Goal: Task Accomplishment & Management: Complete application form

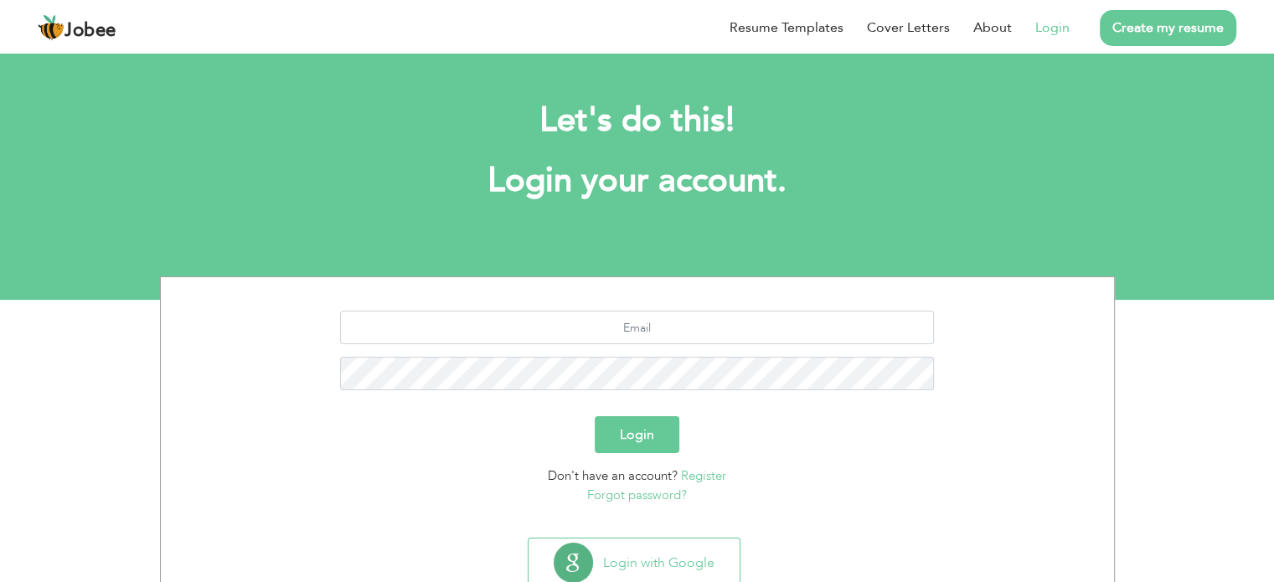
scroll to position [53, 0]
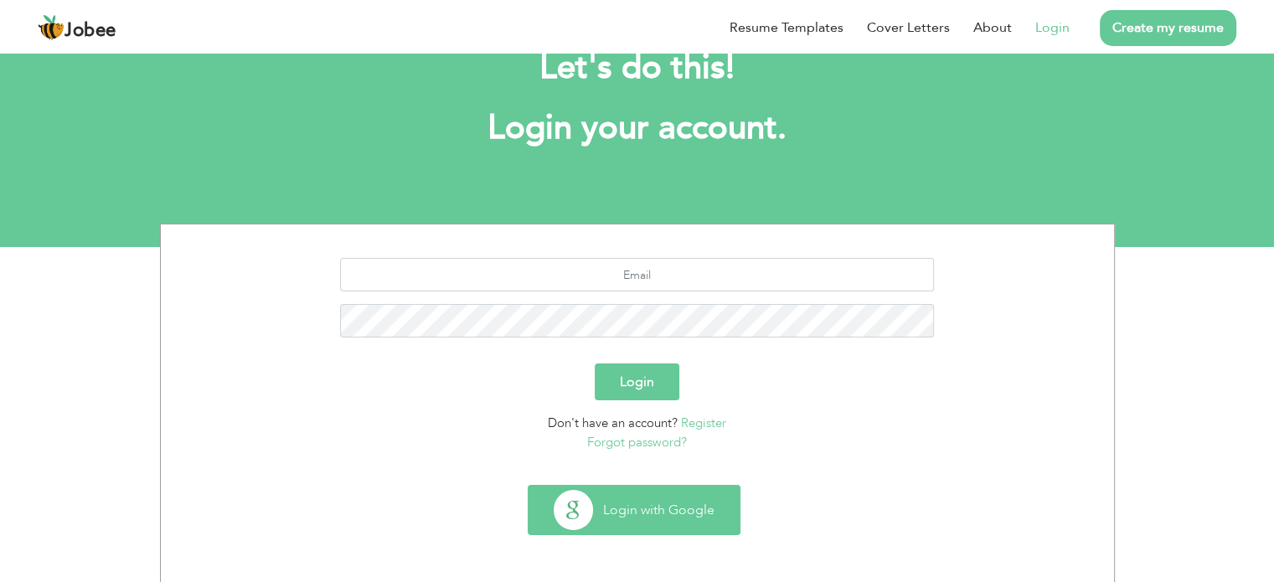
click at [673, 510] on button "Login with Google" at bounding box center [633, 510] width 211 height 49
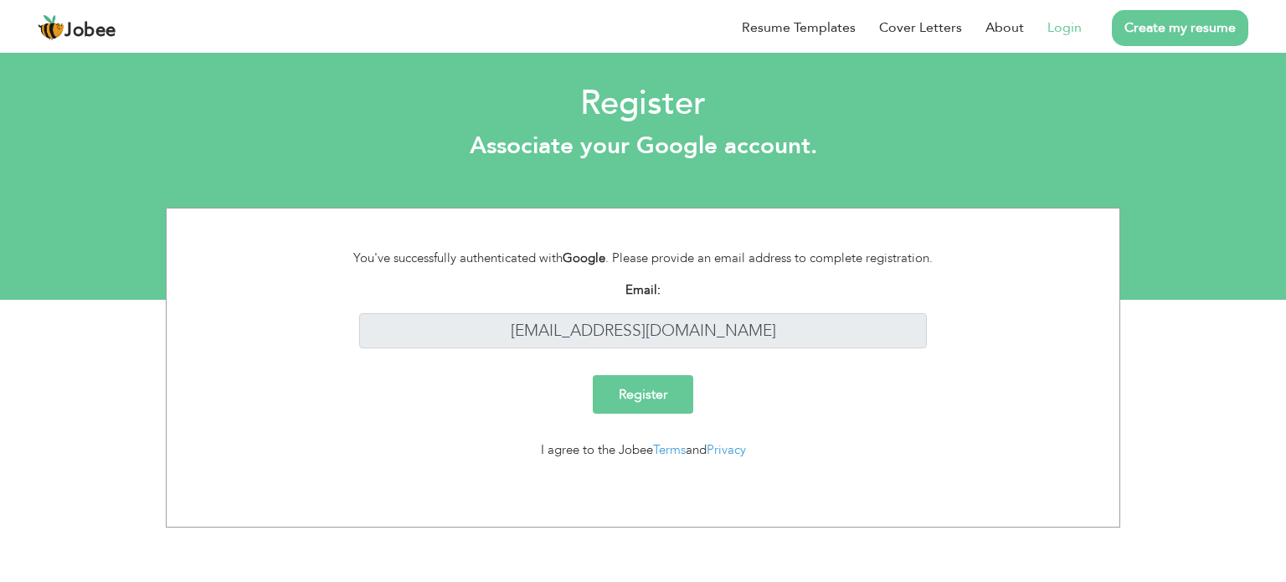
click at [658, 395] on input "Register" at bounding box center [643, 394] width 100 height 39
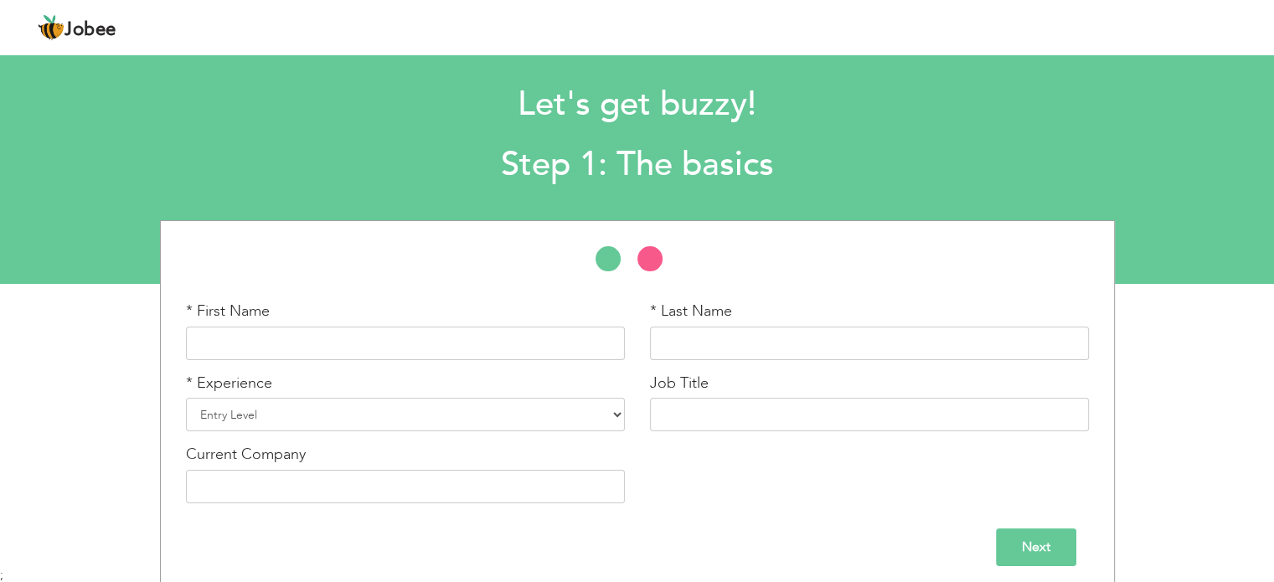
scroll to position [24, 0]
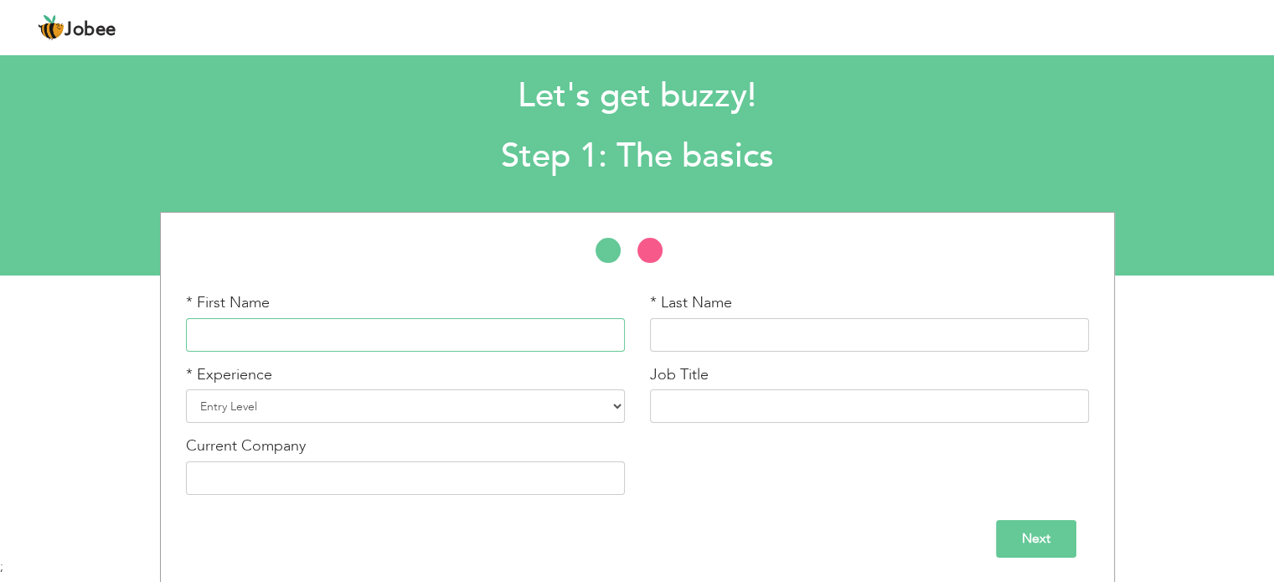
click at [433, 324] on input "text" at bounding box center [405, 334] width 439 height 33
click at [677, 330] on input "text" at bounding box center [869, 334] width 439 height 33
click at [372, 327] on input "mahrukh kanwal" at bounding box center [405, 334] width 439 height 33
type input "mahrukh"
click at [807, 336] on input "text" at bounding box center [869, 334] width 439 height 33
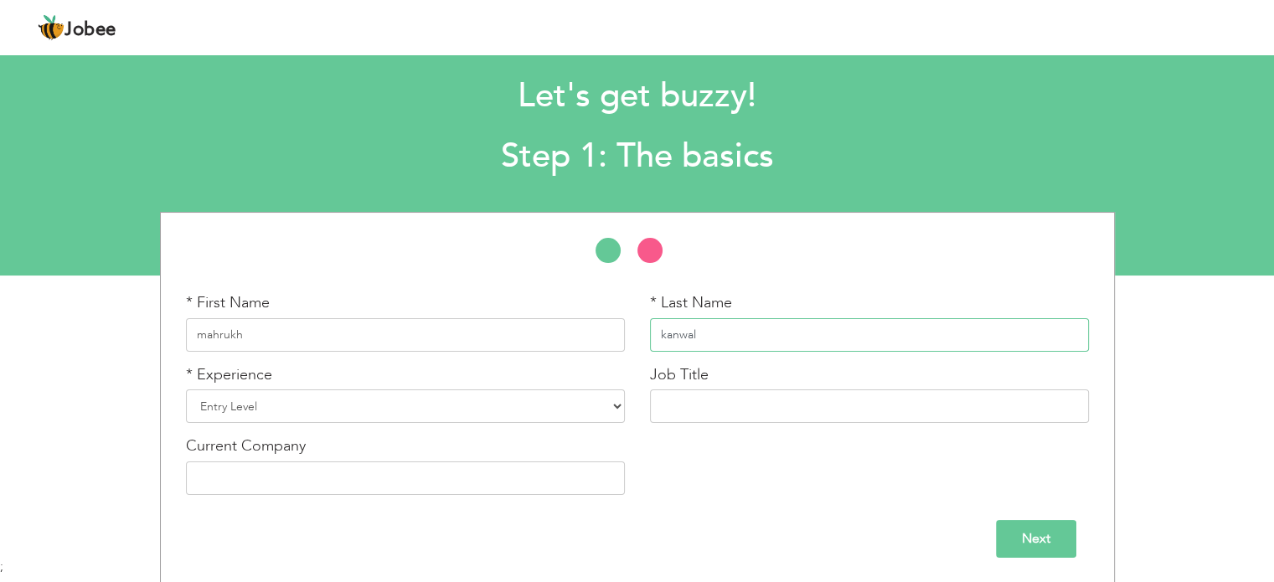
type input "kanwal"
click at [489, 401] on select "Entry Level Less than 1 Year 1 Year 2 Years 3 Years 4 Years 5 Years 6 Years 7 Y…" at bounding box center [405, 405] width 439 height 33
select select "6"
click at [186, 389] on select "Entry Level Less than 1 Year 1 Year 2 Years 3 Years 4 Years 5 Years 6 Years 7 Y…" at bounding box center [405, 405] width 439 height 33
click at [713, 401] on input "text" at bounding box center [869, 405] width 439 height 33
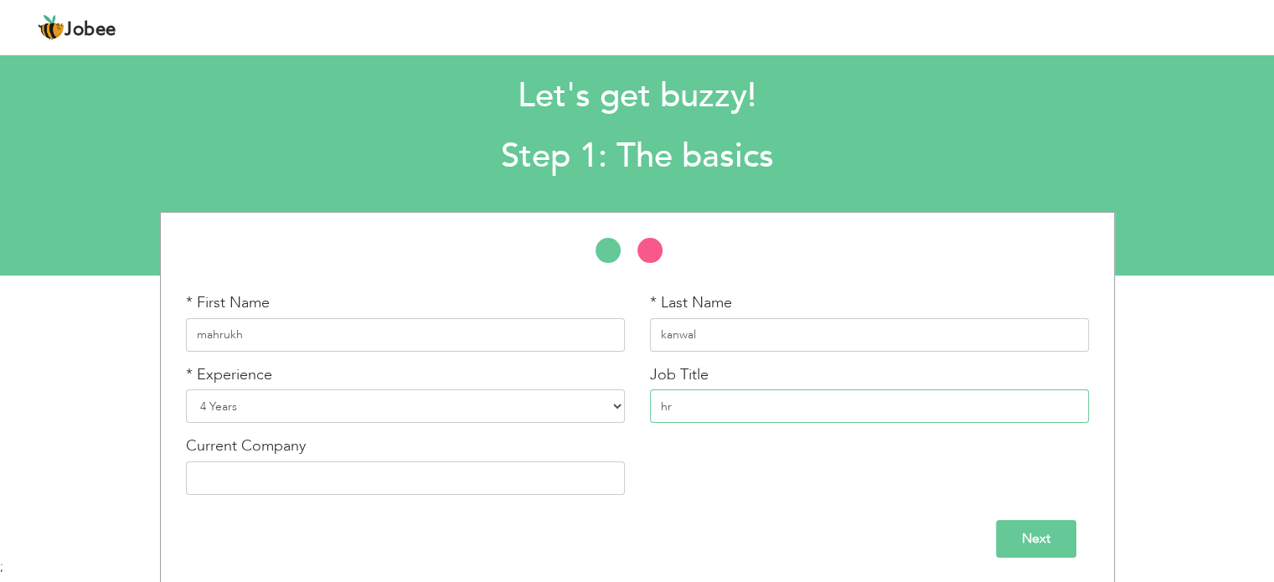
type input "h"
type input "Human Resources manager"
click at [342, 468] on input "text" at bounding box center [405, 477] width 439 height 33
type input "l"
type input "LIMI AI"
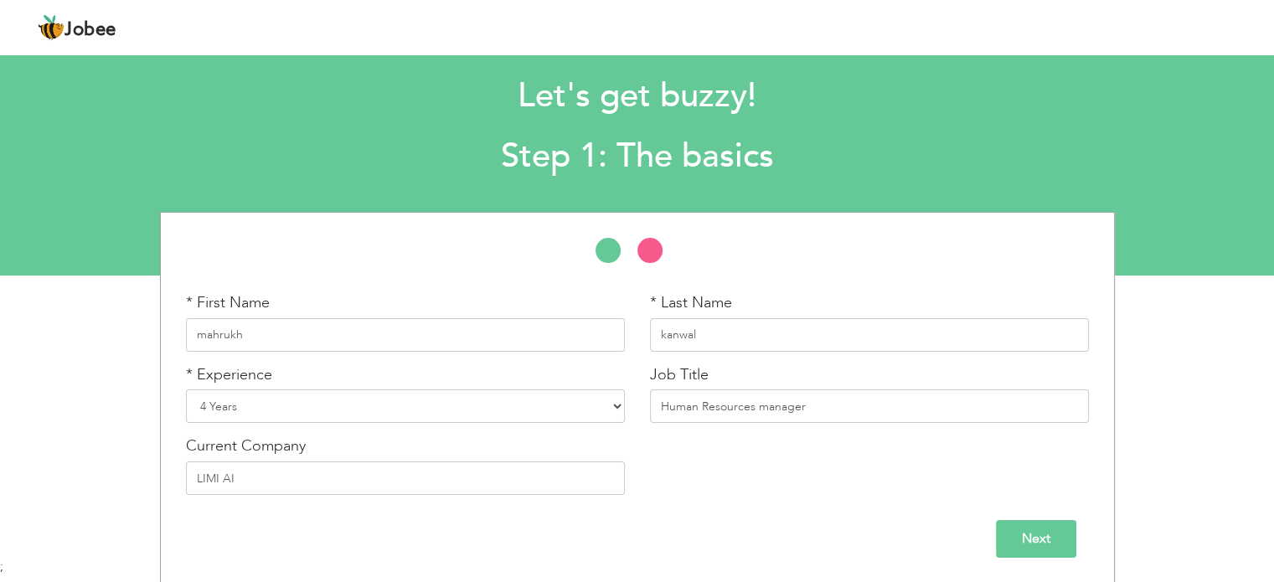
click at [1037, 537] on input "Next" at bounding box center [1036, 539] width 80 height 38
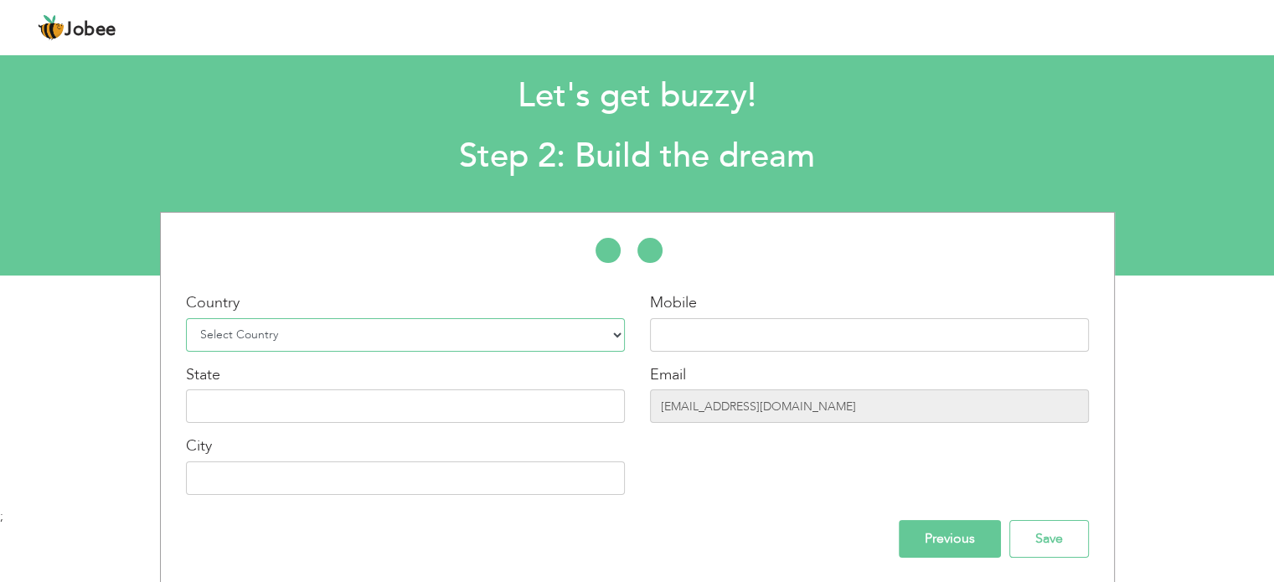
click at [312, 341] on select "Select Country Afghanistan Albania Algeria American Samoa Andorra Angola Anguil…" at bounding box center [405, 334] width 439 height 33
click at [186, 318] on select "Select Country Afghanistan Albania Algeria American Samoa Andorra Angola Anguil…" at bounding box center [405, 334] width 439 height 33
click at [312, 336] on select "Select Country Afghanistan Albania Algeria American Samoa Andorra Angola Anguil…" at bounding box center [405, 334] width 439 height 33
select select "166"
click at [186, 318] on select "Select Country Afghanistan Albania Algeria American Samoa Andorra Angola Anguil…" at bounding box center [405, 334] width 439 height 33
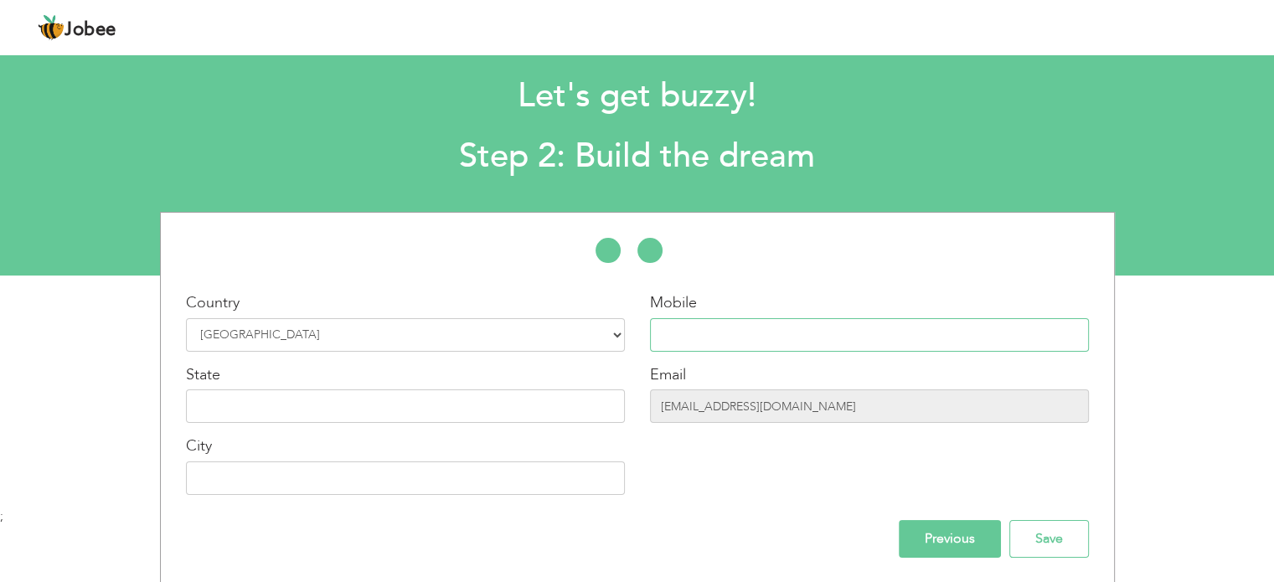
click at [718, 337] on input "text" at bounding box center [869, 334] width 439 height 33
type input "03172246797"
click at [322, 415] on input "text" at bounding box center [405, 405] width 439 height 33
click at [285, 479] on input "text" at bounding box center [405, 477] width 439 height 33
type input "K"
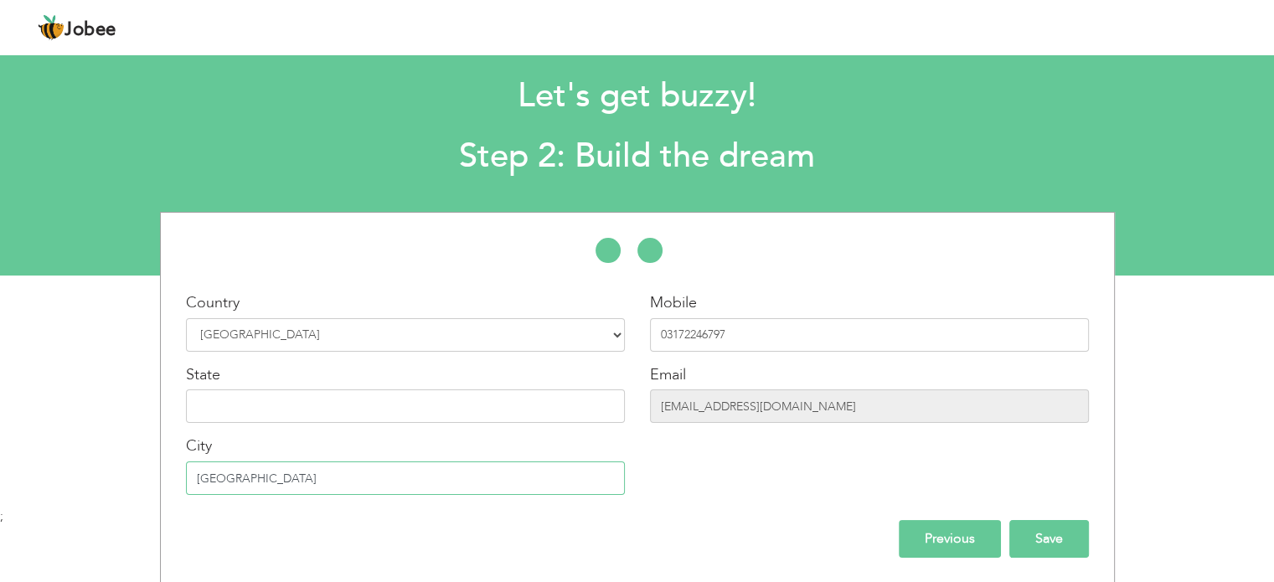
type input "karachi"
click at [1042, 538] on input "Save" at bounding box center [1049, 539] width 80 height 38
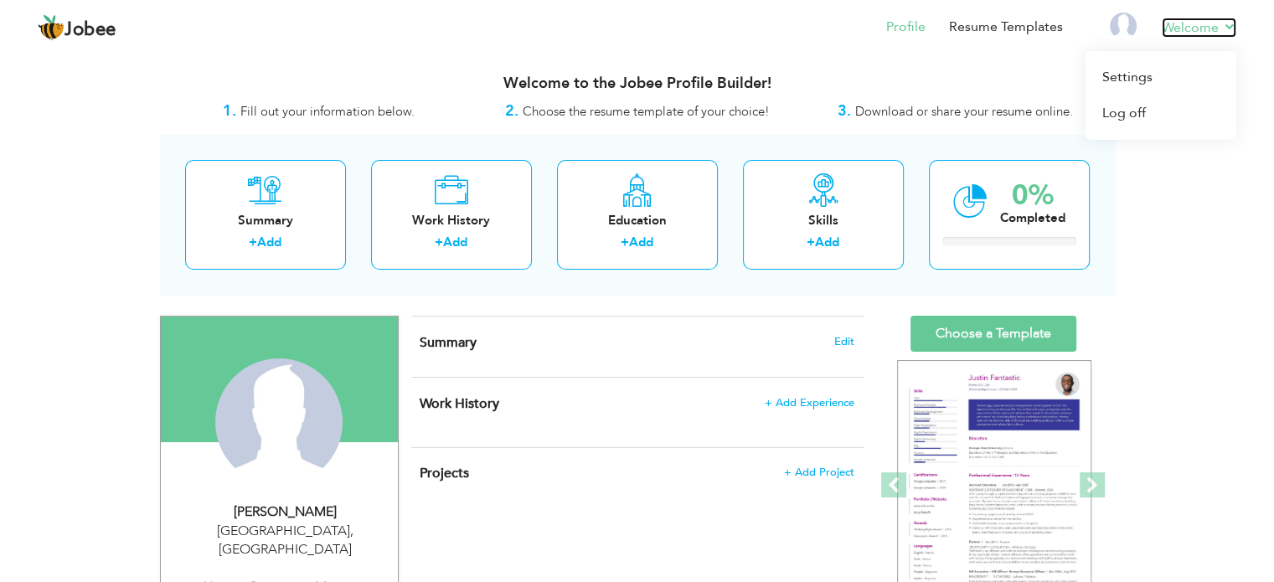
click at [1167, 21] on link "Welcome" at bounding box center [1198, 28] width 75 height 20
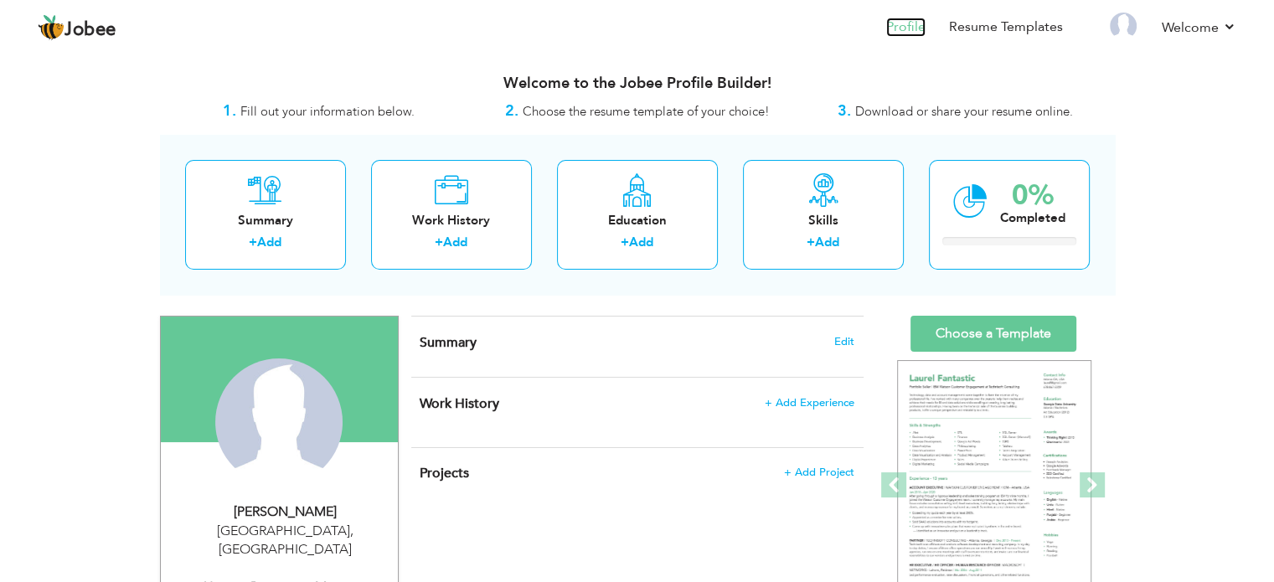
click at [891, 18] on link "Profile" at bounding box center [905, 27] width 39 height 19
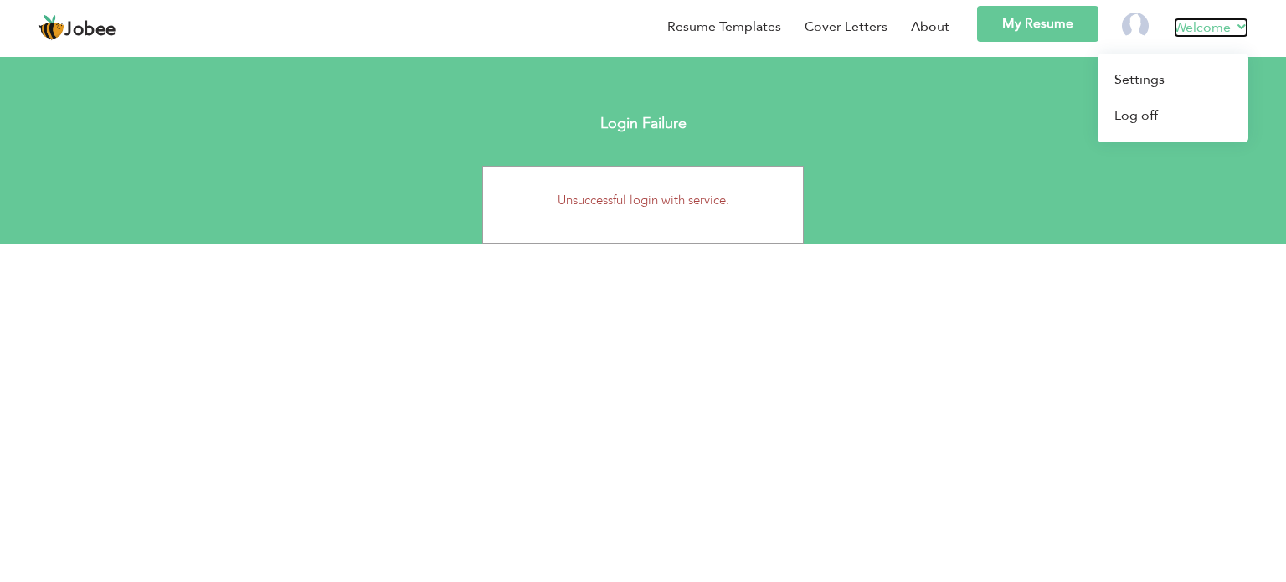
click at [1177, 25] on link "Welcome" at bounding box center [1211, 28] width 75 height 20
click at [1235, 29] on link "Welcome" at bounding box center [1211, 28] width 75 height 20
click at [1192, 27] on link "Welcome" at bounding box center [1211, 28] width 75 height 20
click at [1146, 115] on link "Log off" at bounding box center [1173, 116] width 151 height 36
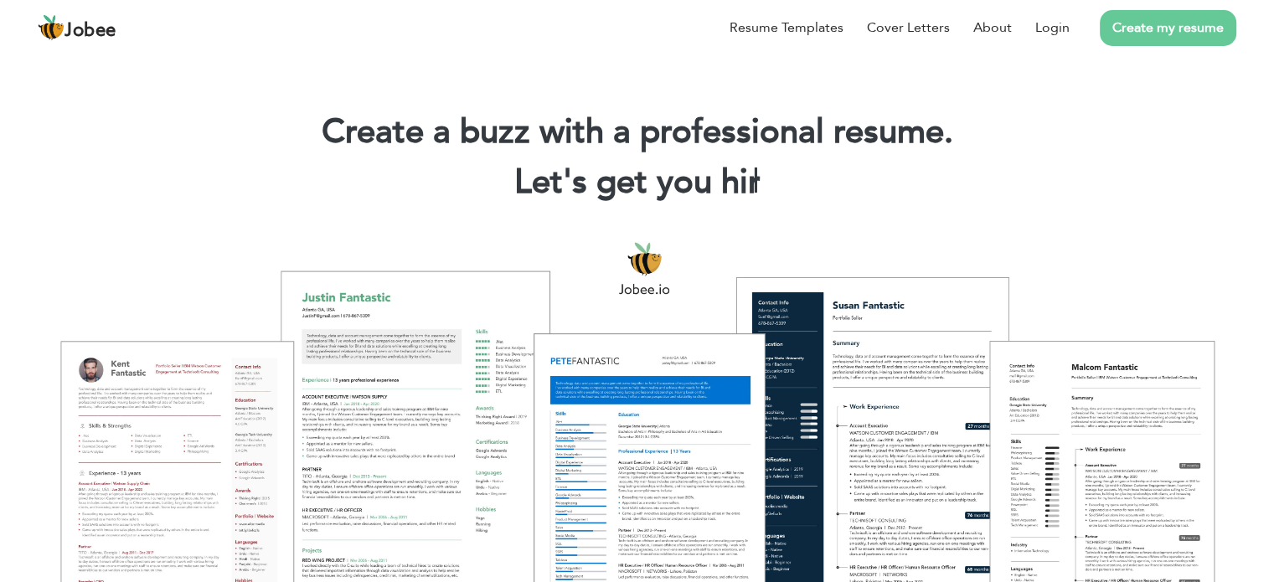
click at [1161, 22] on link "Create my resume" at bounding box center [1168, 28] width 136 height 36
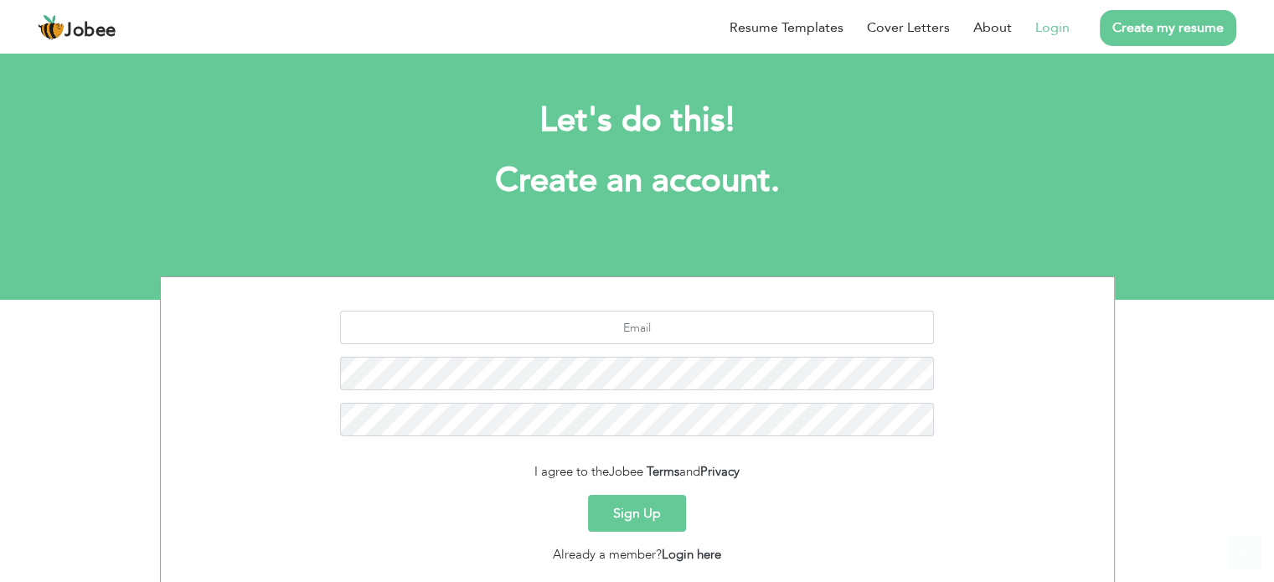
click at [1058, 21] on link "Login" at bounding box center [1052, 28] width 34 height 20
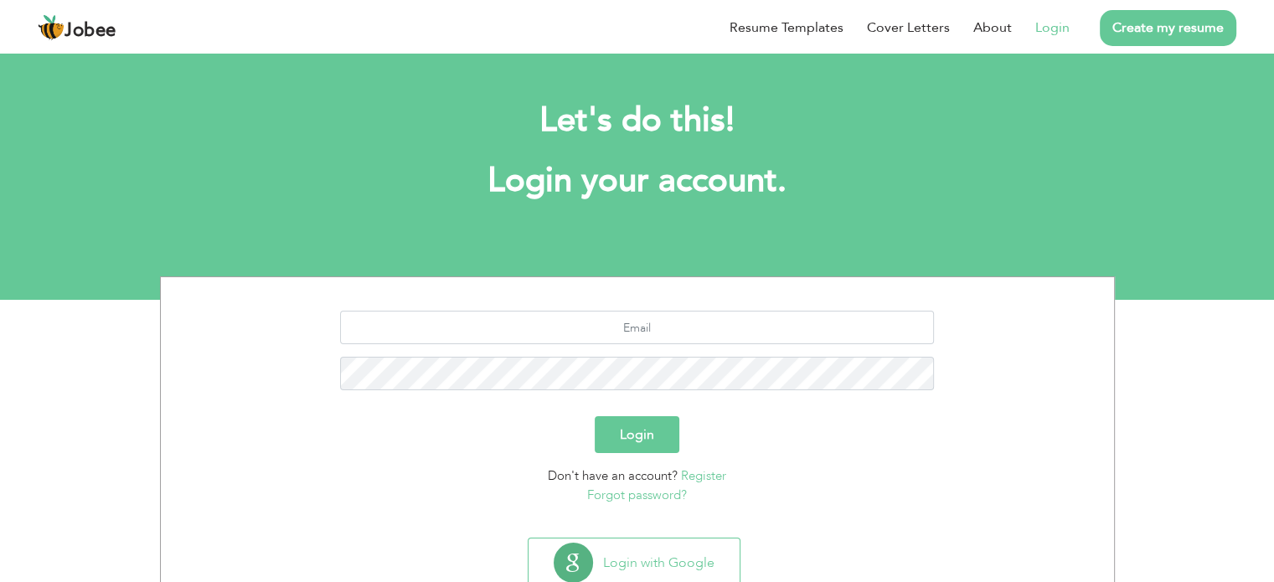
click at [636, 432] on button "Login" at bounding box center [637, 434] width 85 height 37
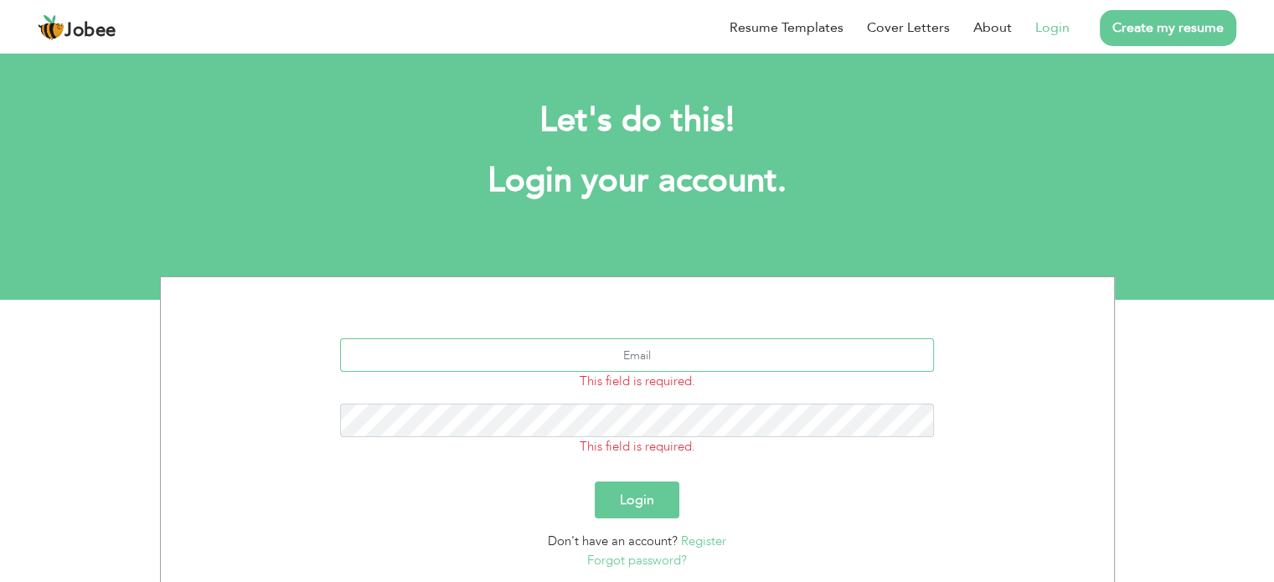
click at [687, 355] on input "text" at bounding box center [637, 354] width 594 height 33
type input "[EMAIL_ADDRESS][DOMAIN_NAME]"
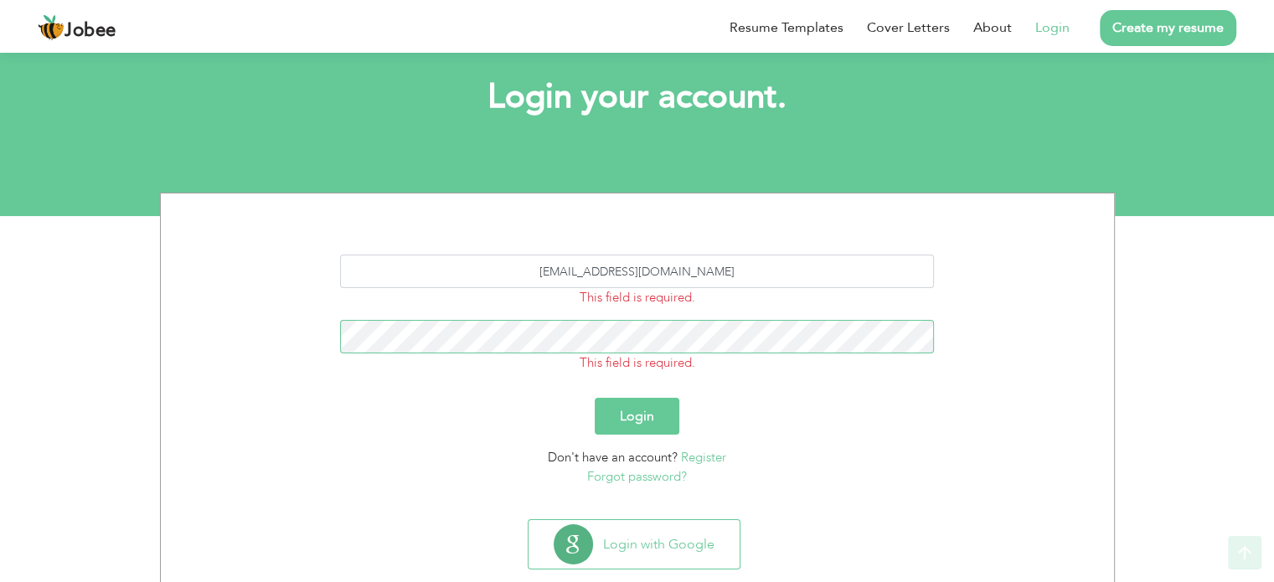
scroll to position [118, 0]
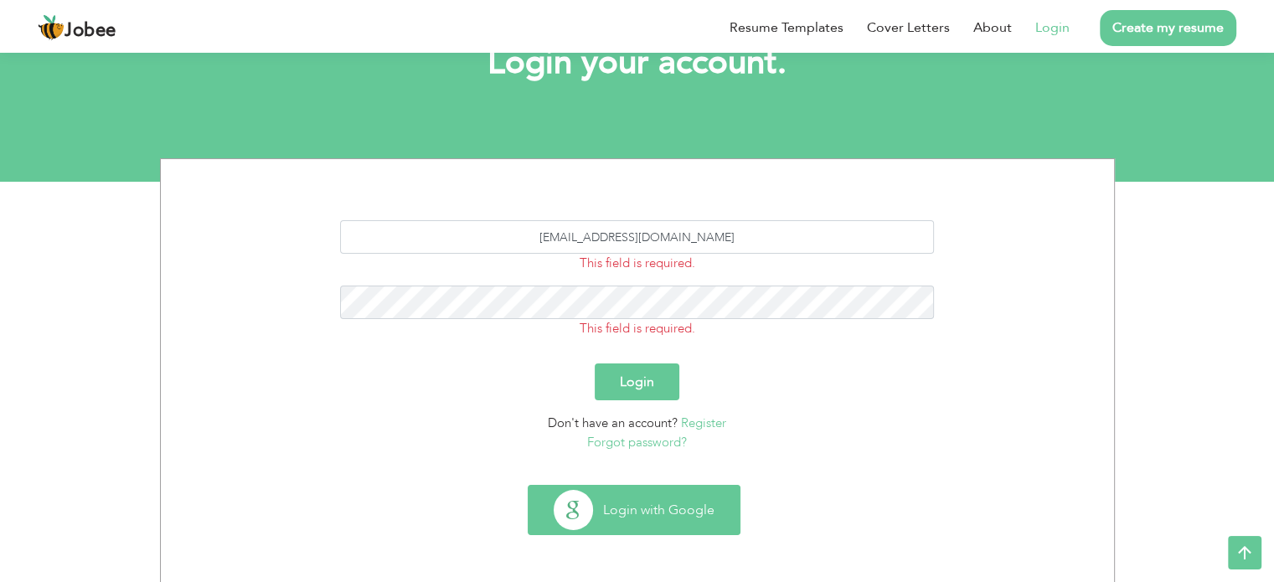
click at [678, 508] on button "Login with Google" at bounding box center [633, 510] width 211 height 49
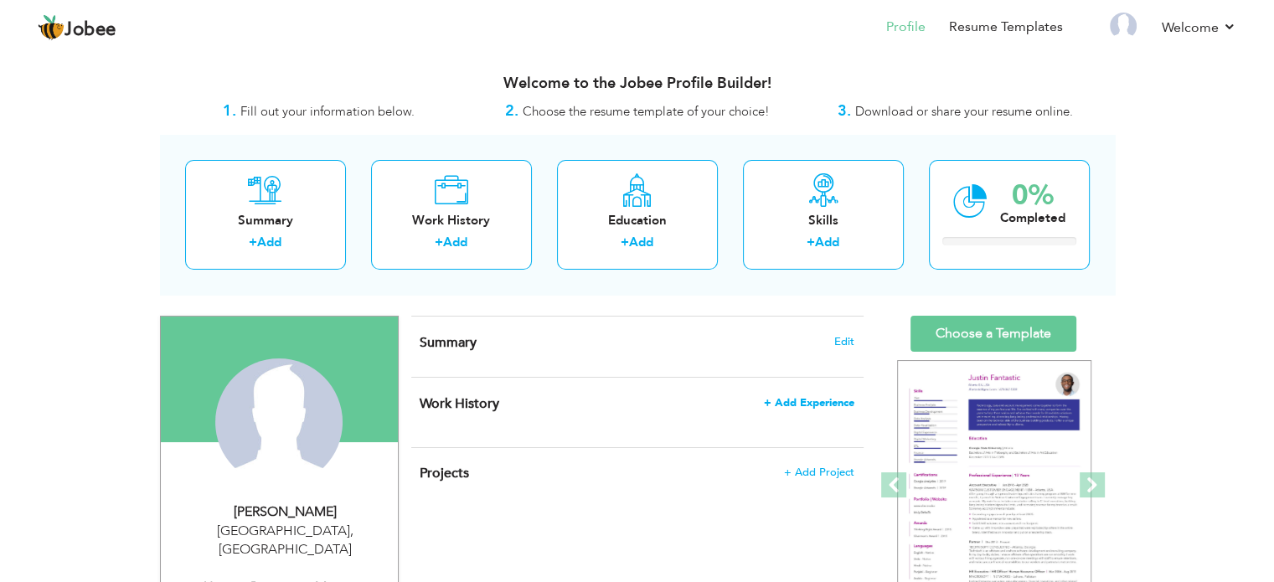
click at [825, 405] on span "+ Add Experience" at bounding box center [809, 403] width 90 height 12
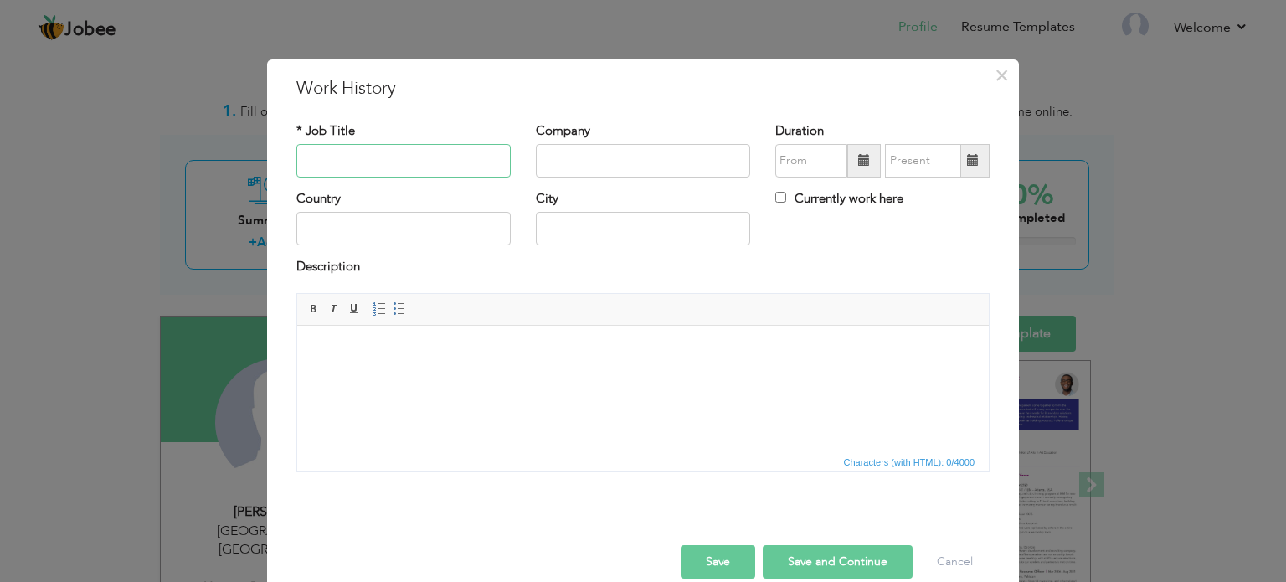
click at [341, 159] on input "text" at bounding box center [403, 160] width 214 height 33
click at [995, 70] on span "×" at bounding box center [1002, 75] width 14 height 30
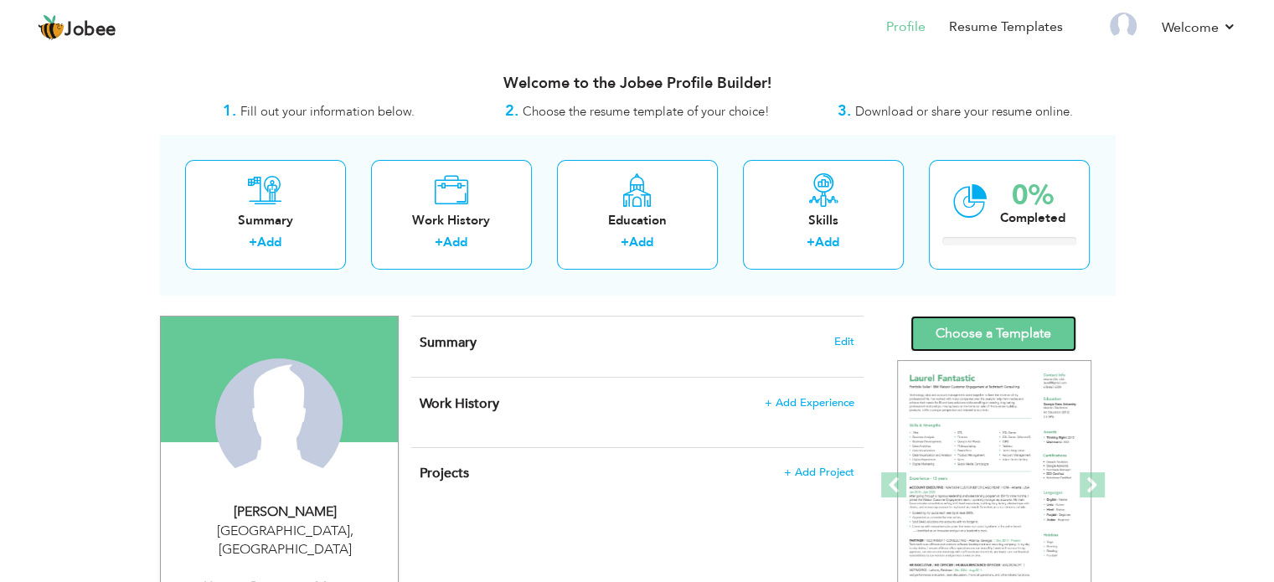
click at [1045, 321] on link "Choose a Template" at bounding box center [993, 334] width 166 height 36
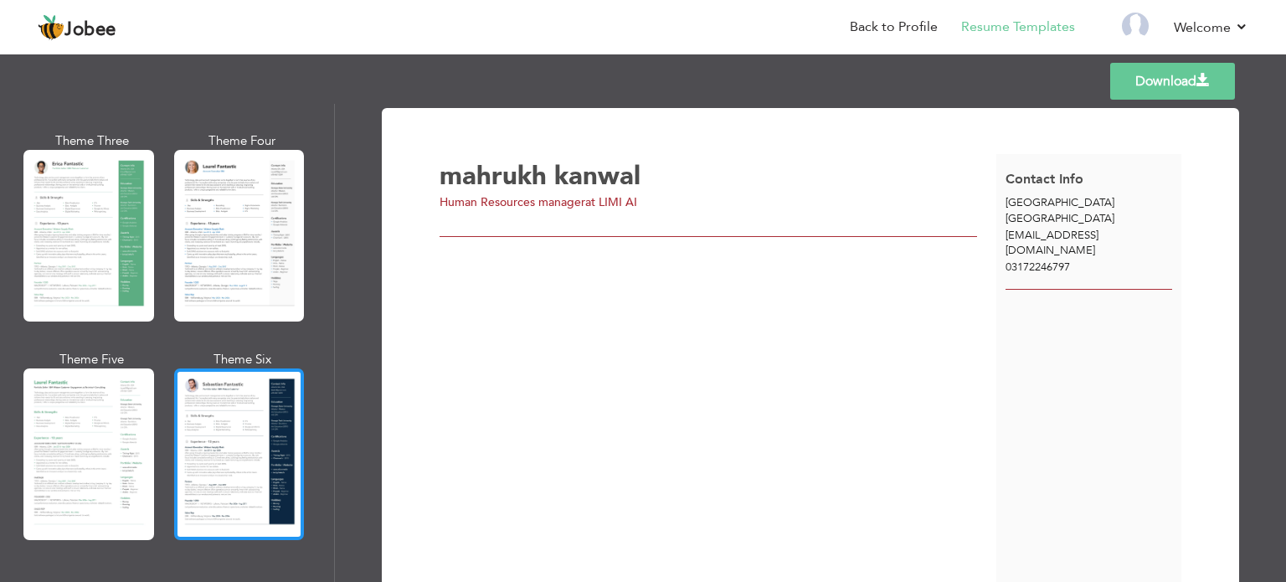
scroll to position [335, 0]
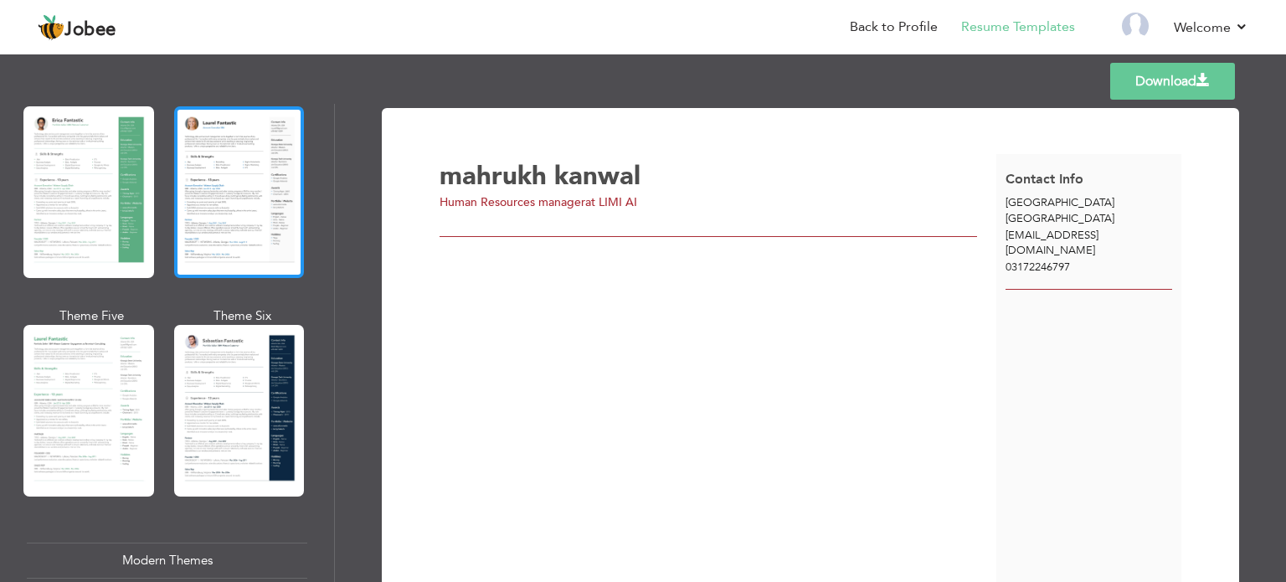
click at [253, 180] on div at bounding box center [239, 192] width 131 height 172
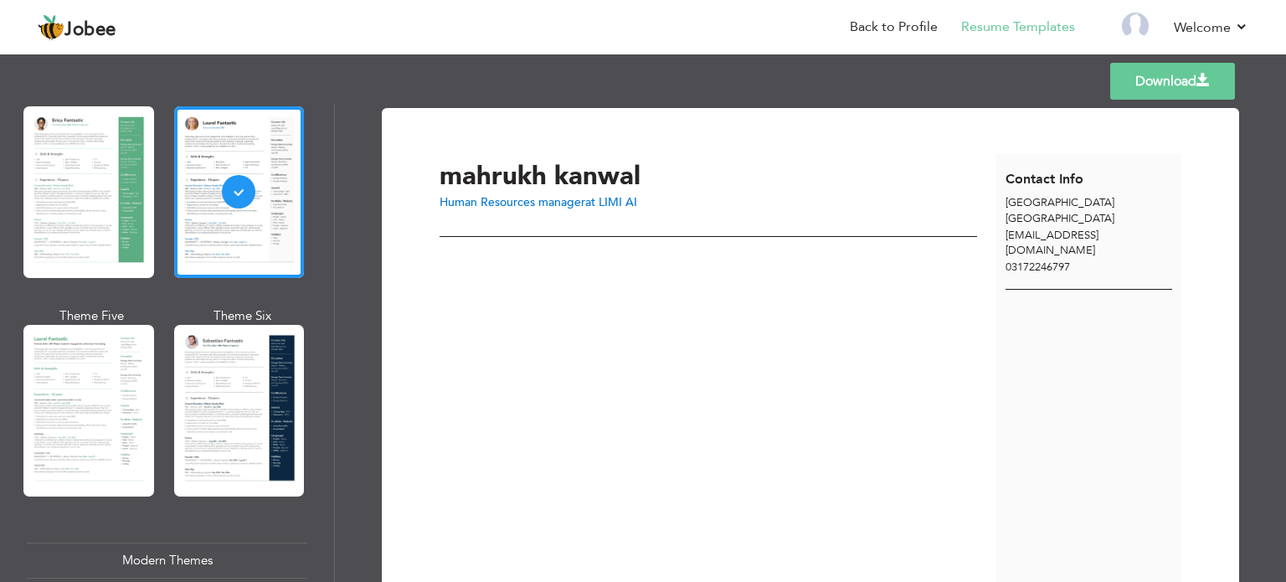
scroll to position [0, 0]
